Goal: Task Accomplishment & Management: Use online tool/utility

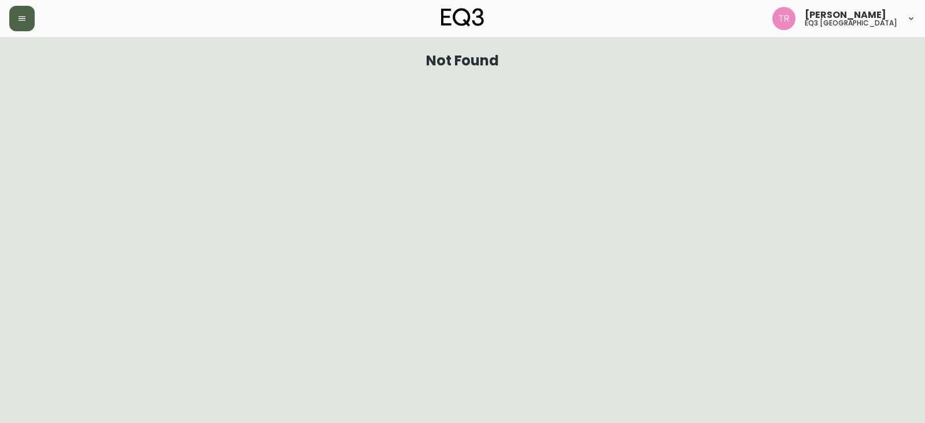
click at [27, 25] on button "button" at bounding box center [21, 18] width 25 height 25
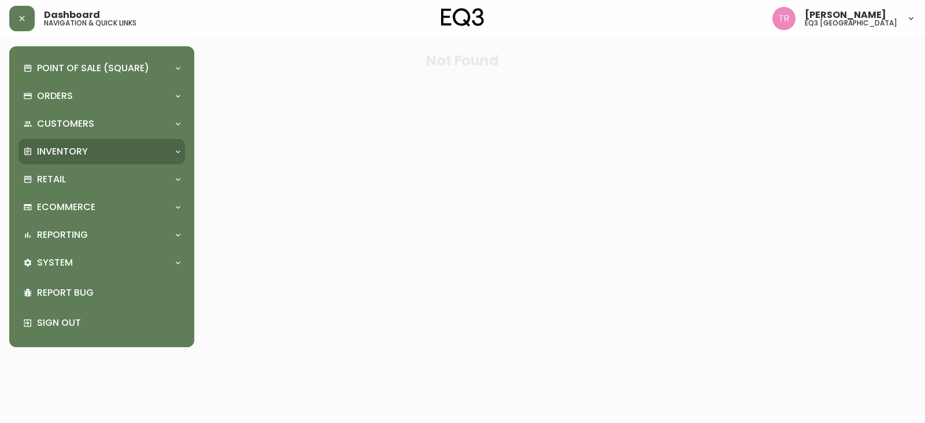
click at [57, 147] on p "Inventory" at bounding box center [62, 151] width 51 height 13
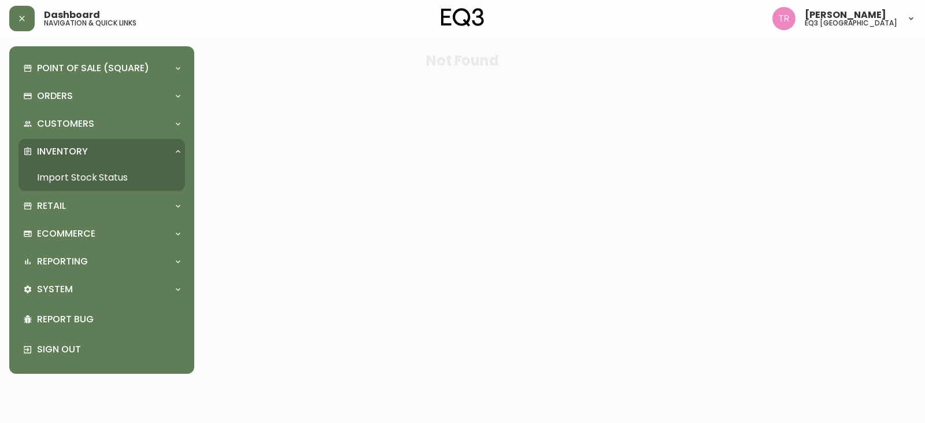
click at [62, 171] on link "Import Stock Status" at bounding box center [101, 177] width 166 height 27
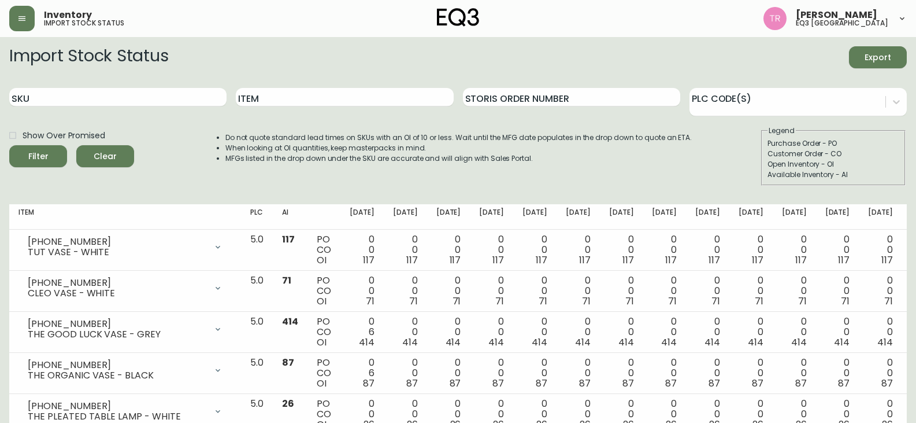
click at [288, 108] on div "Item" at bounding box center [344, 98] width 217 height 38
click at [290, 98] on input "Item" at bounding box center [344, 97] width 217 height 18
type input "AXEL"
click at [38, 157] on icon "submit" at bounding box center [33, 155] width 16 height 16
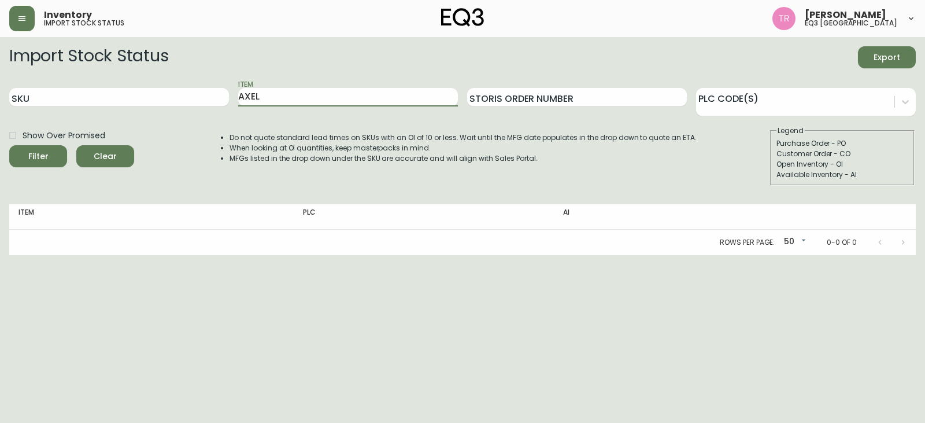
drag, startPoint x: 296, startPoint y: 103, endPoint x: 181, endPoint y: 116, distance: 115.7
click at [181, 116] on div "SKU Item [PERSON_NAME] Order Number PLC Code(s)" at bounding box center [462, 98] width 906 height 38
click at [45, 152] on div "Filter" at bounding box center [38, 156] width 20 height 14
drag, startPoint x: 267, startPoint y: 94, endPoint x: 202, endPoint y: 69, distance: 69.7
click at [202, 70] on form "Import Stock Status Export SKU Item TRIPOD Storis Order Number PLC Code(s) Show…" at bounding box center [462, 115] width 906 height 139
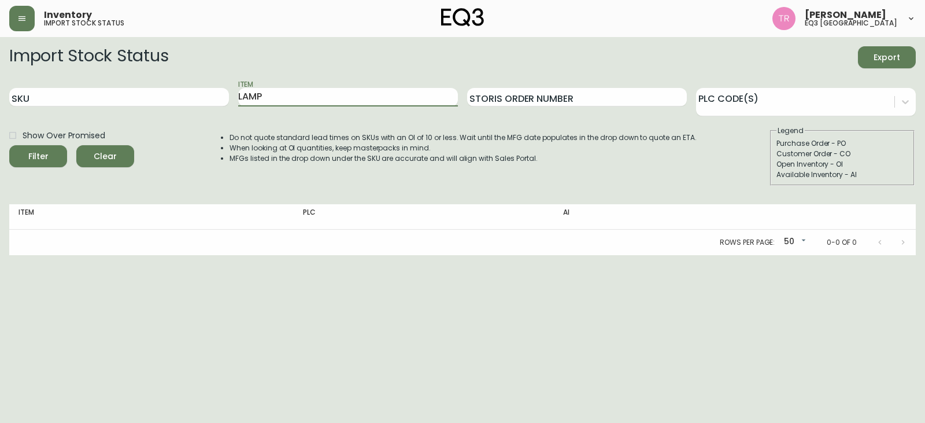
type input "LAMP"
click at [9, 145] on button "Filter" at bounding box center [38, 156] width 58 height 22
